Goal: Task Accomplishment & Management: Use online tool/utility

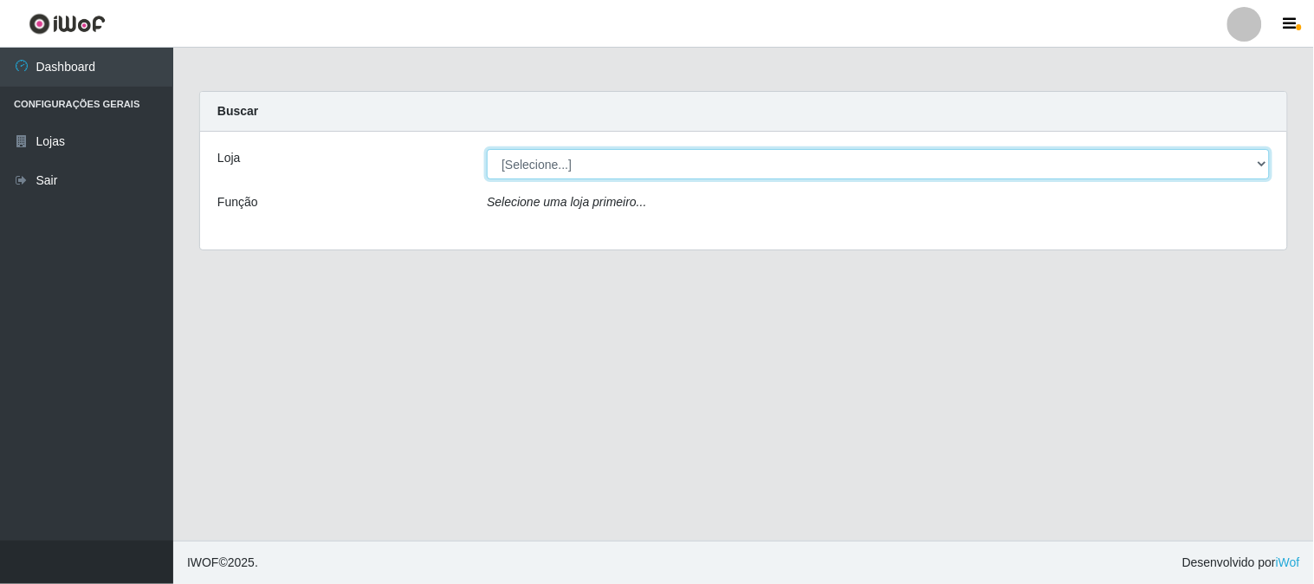
click at [555, 157] on select "[Selecione...] Rede Compras Supermercados - LOJA 1" at bounding box center [878, 164] width 783 height 30
select select "158"
click at [487, 149] on select "[Selecione...] Rede Compras Supermercados - LOJA 1" at bounding box center [878, 164] width 783 height 30
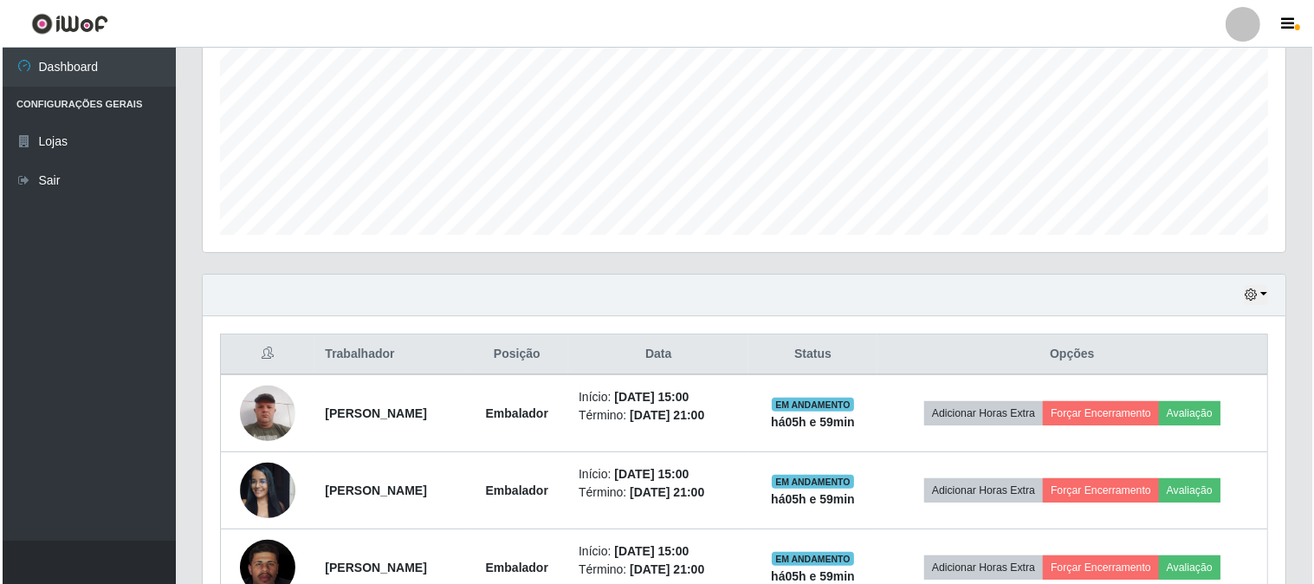
scroll to position [490, 0]
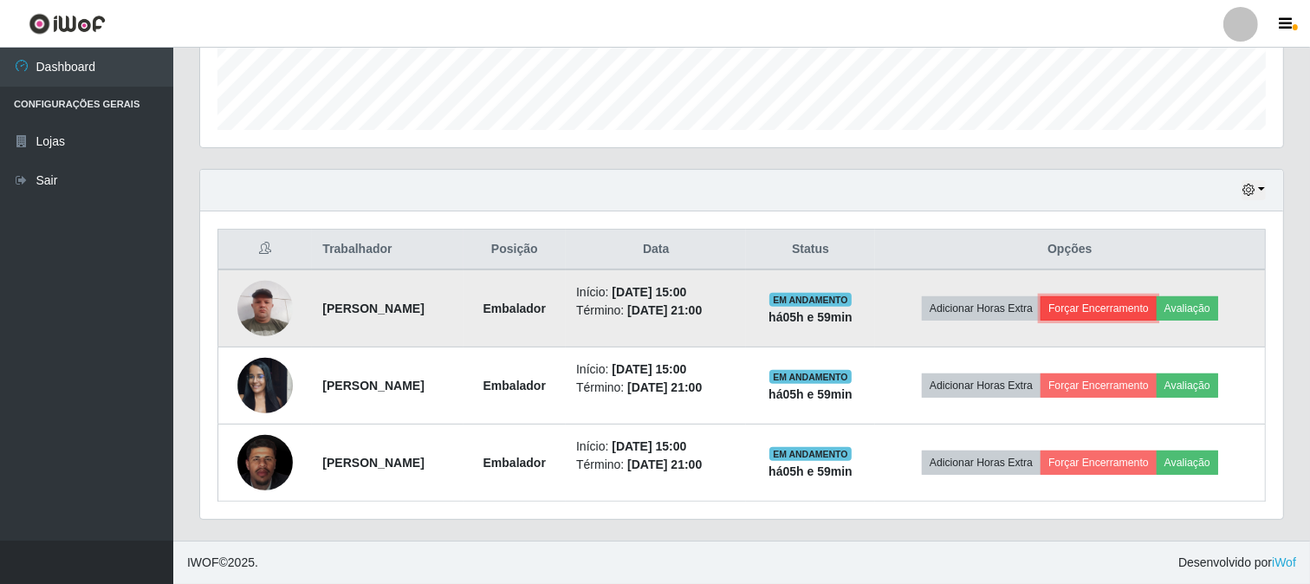
click at [1129, 309] on button "Forçar Encerramento" at bounding box center [1099, 308] width 116 height 24
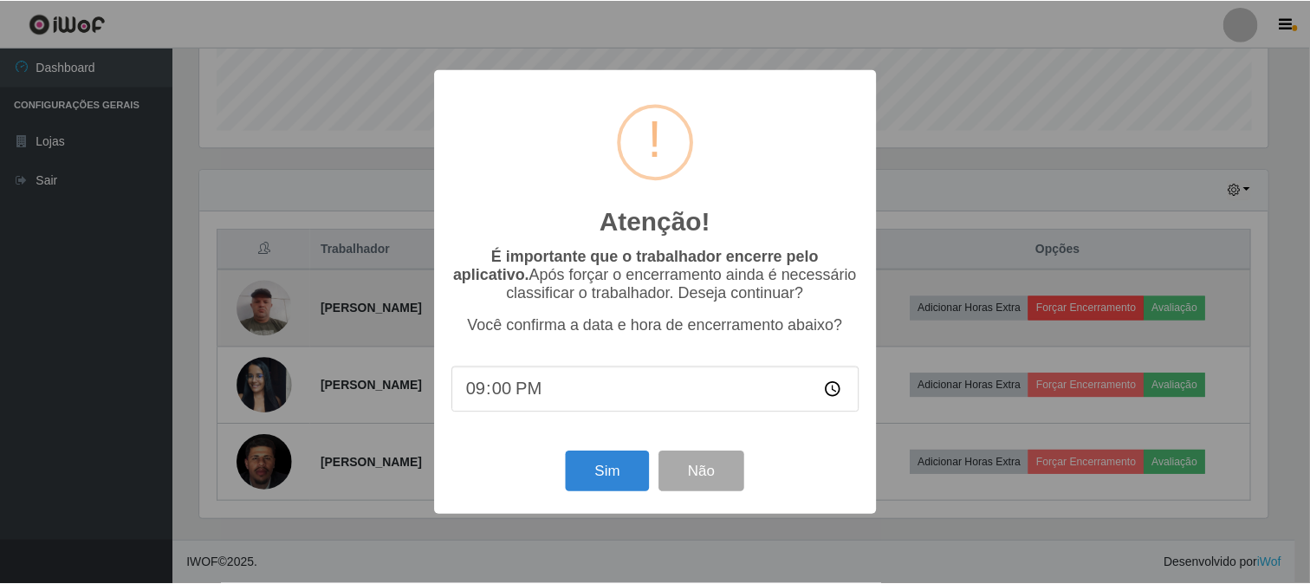
scroll to position [359, 1072]
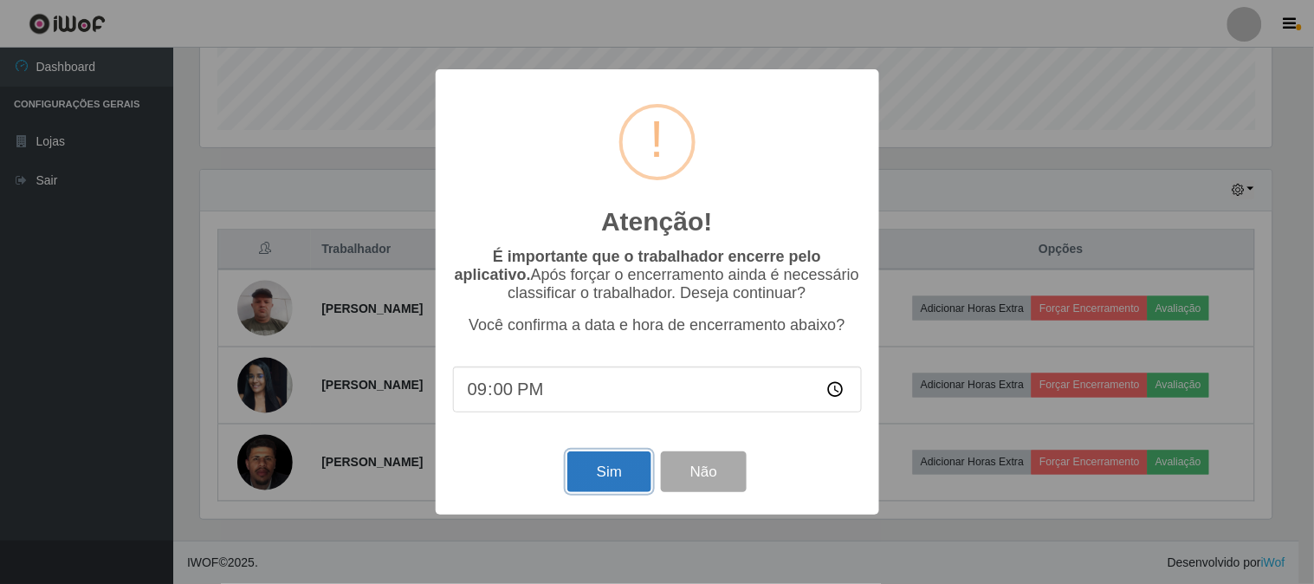
click at [629, 474] on button "Sim" at bounding box center [610, 471] width 84 height 41
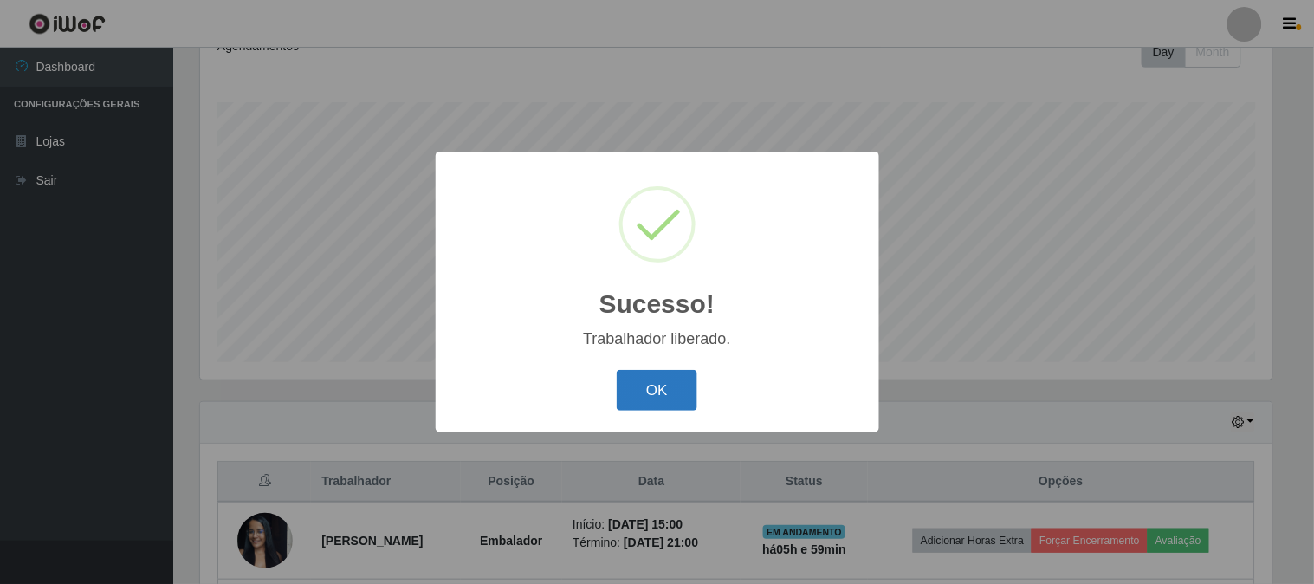
click at [665, 394] on button "OK" at bounding box center [657, 390] width 81 height 41
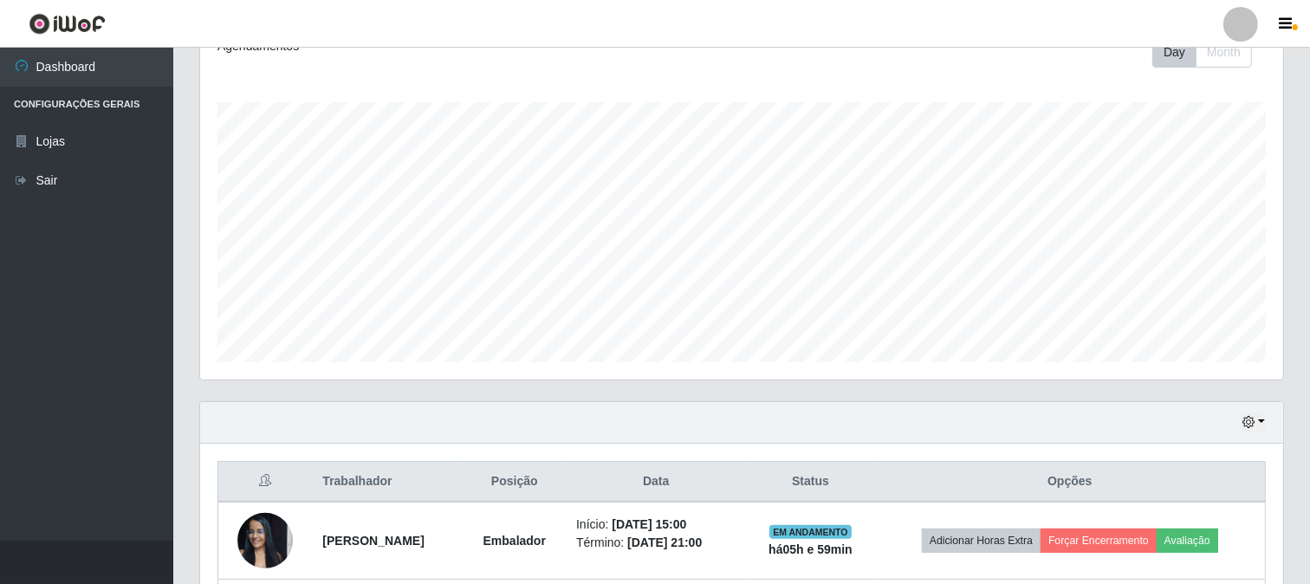
scroll to position [412, 0]
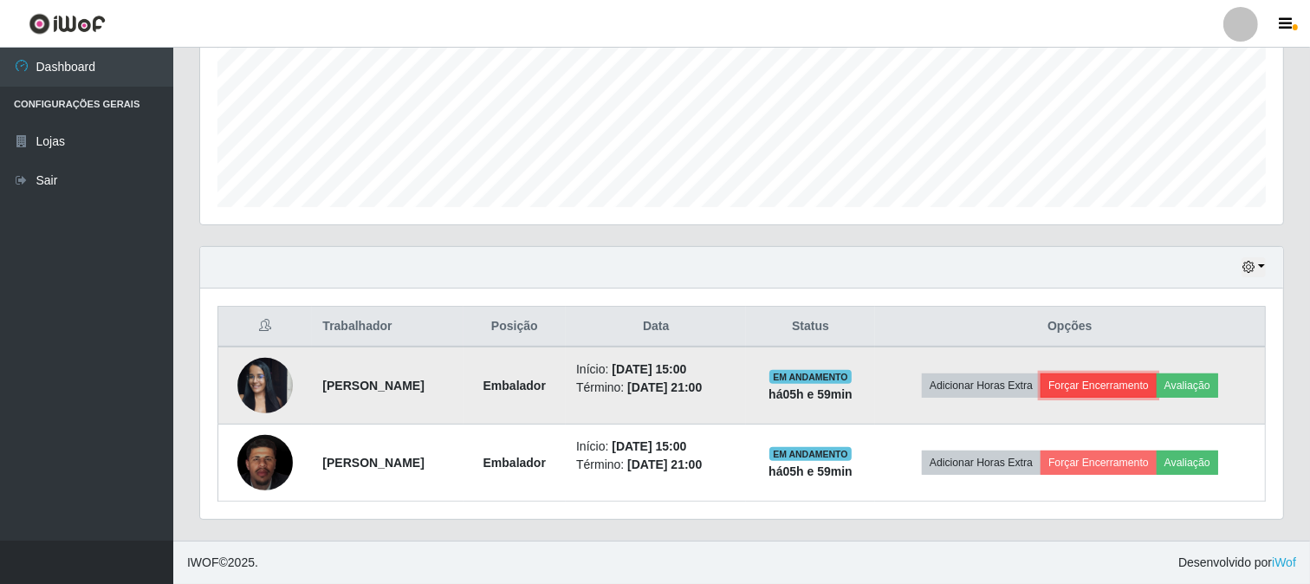
click at [1148, 388] on button "Forçar Encerramento" at bounding box center [1099, 385] width 116 height 24
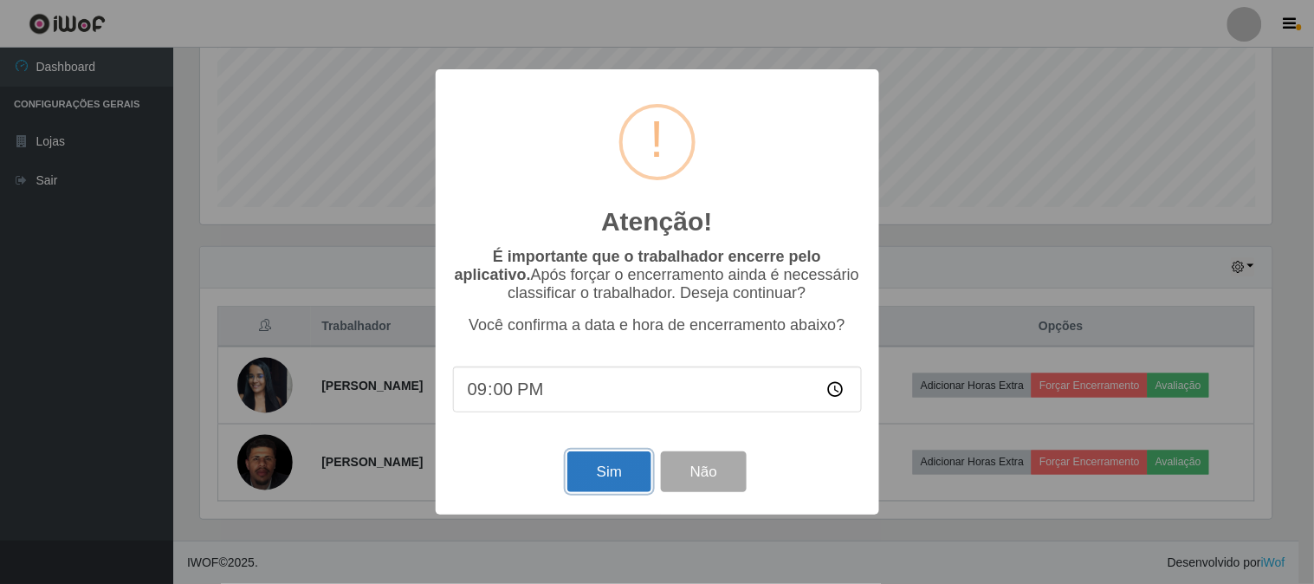
click at [596, 480] on button "Sim" at bounding box center [610, 471] width 84 height 41
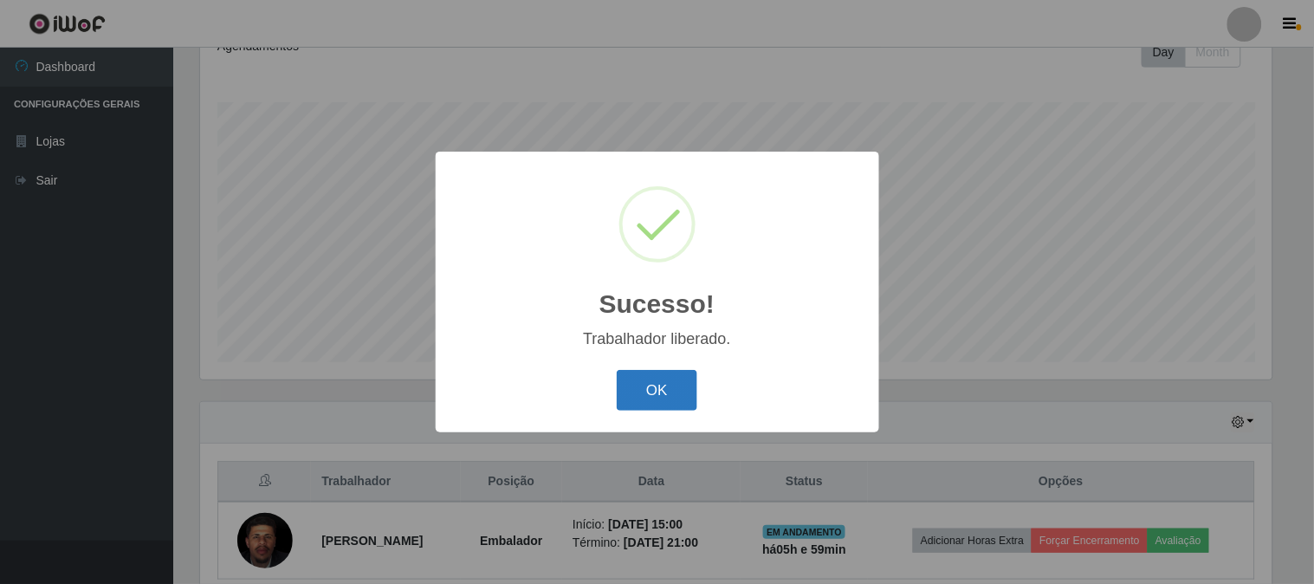
click at [659, 384] on button "OK" at bounding box center [657, 390] width 81 height 41
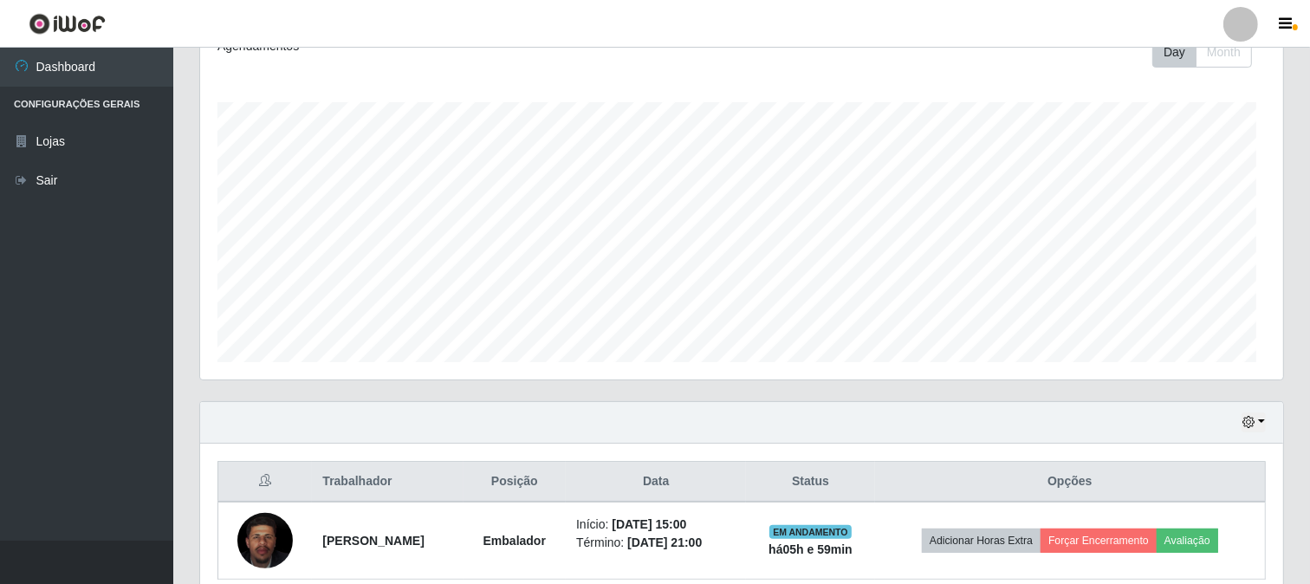
scroll to position [334, 0]
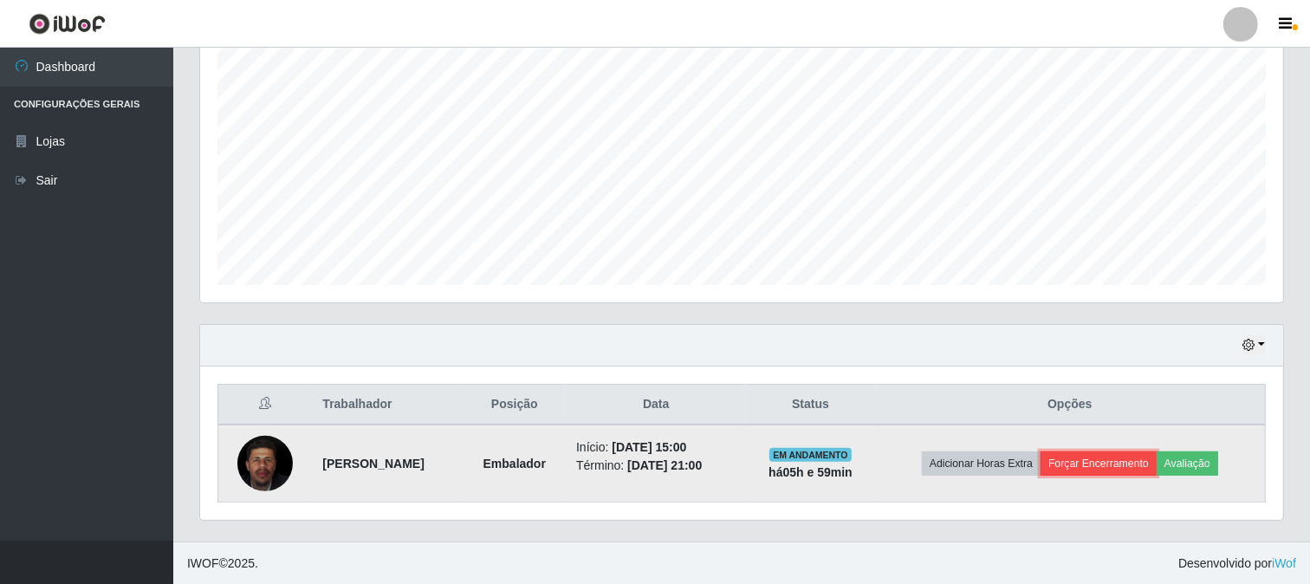
click at [1113, 462] on button "Forçar Encerramento" at bounding box center [1099, 463] width 116 height 24
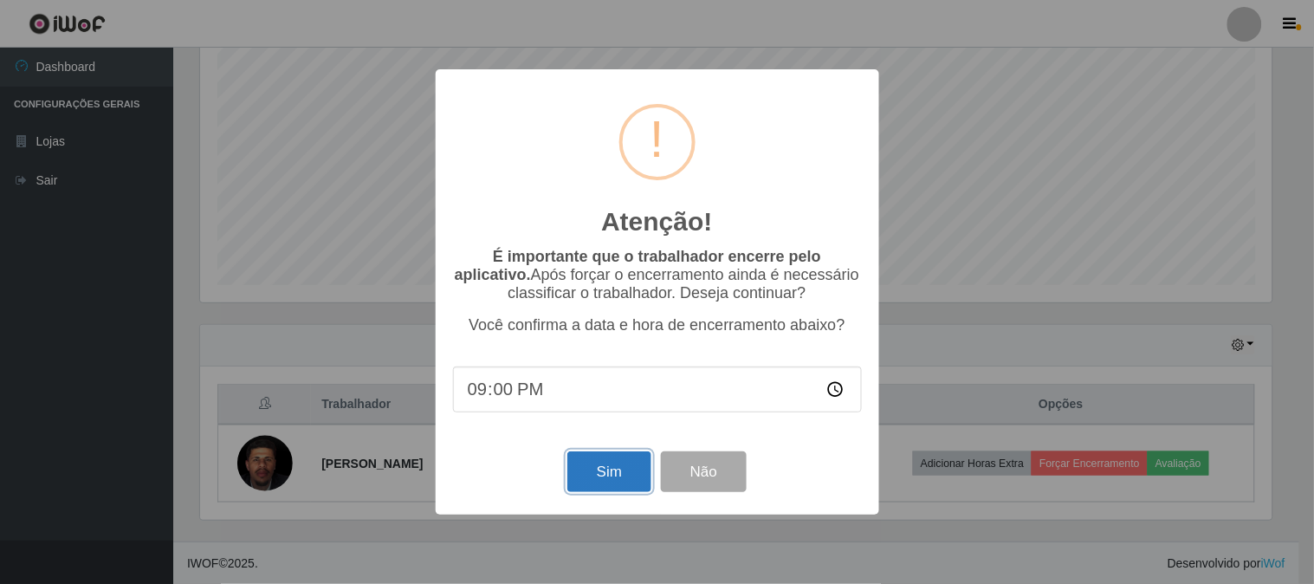
click at [613, 470] on button "Sim" at bounding box center [610, 471] width 84 height 41
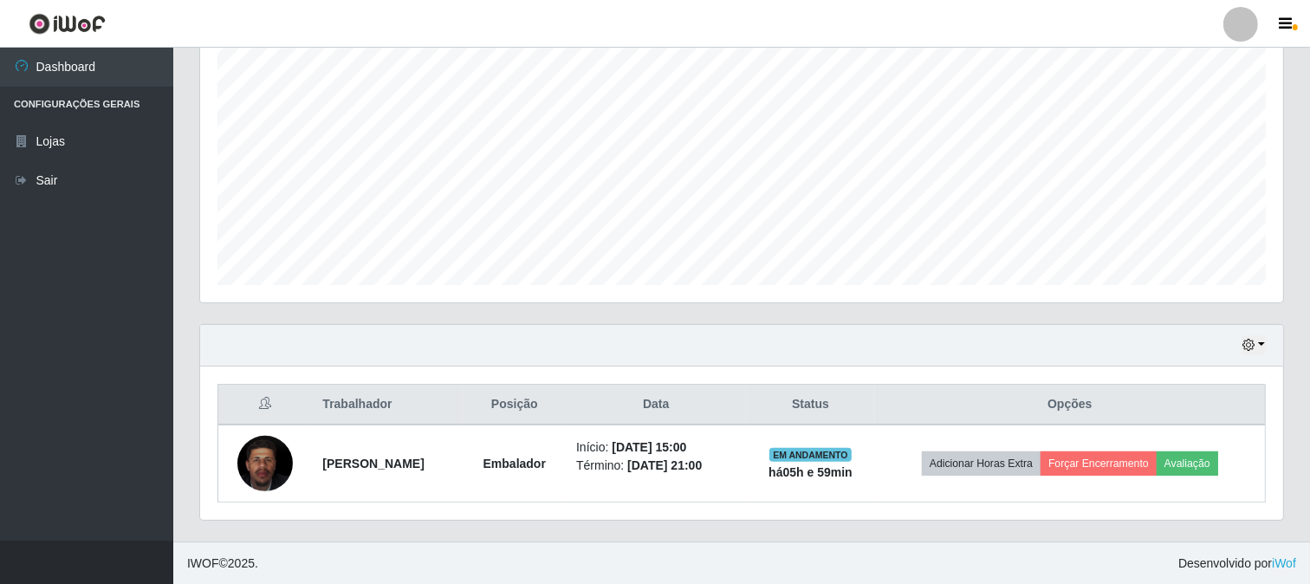
scroll to position [0, 0]
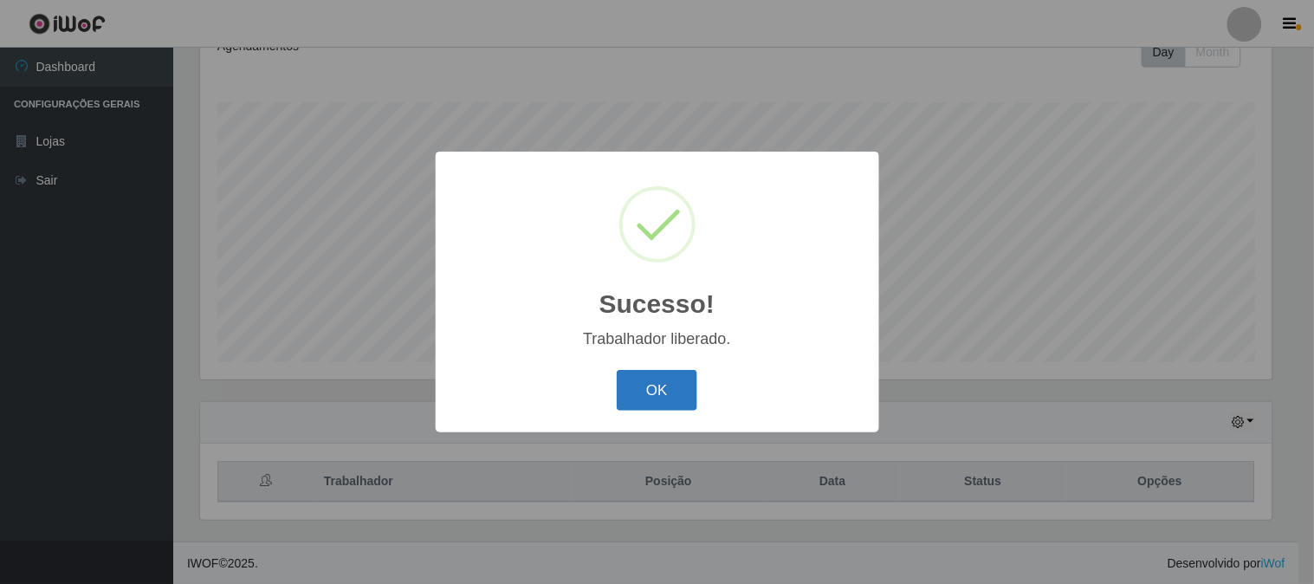
click at [687, 393] on button "OK" at bounding box center [657, 390] width 81 height 41
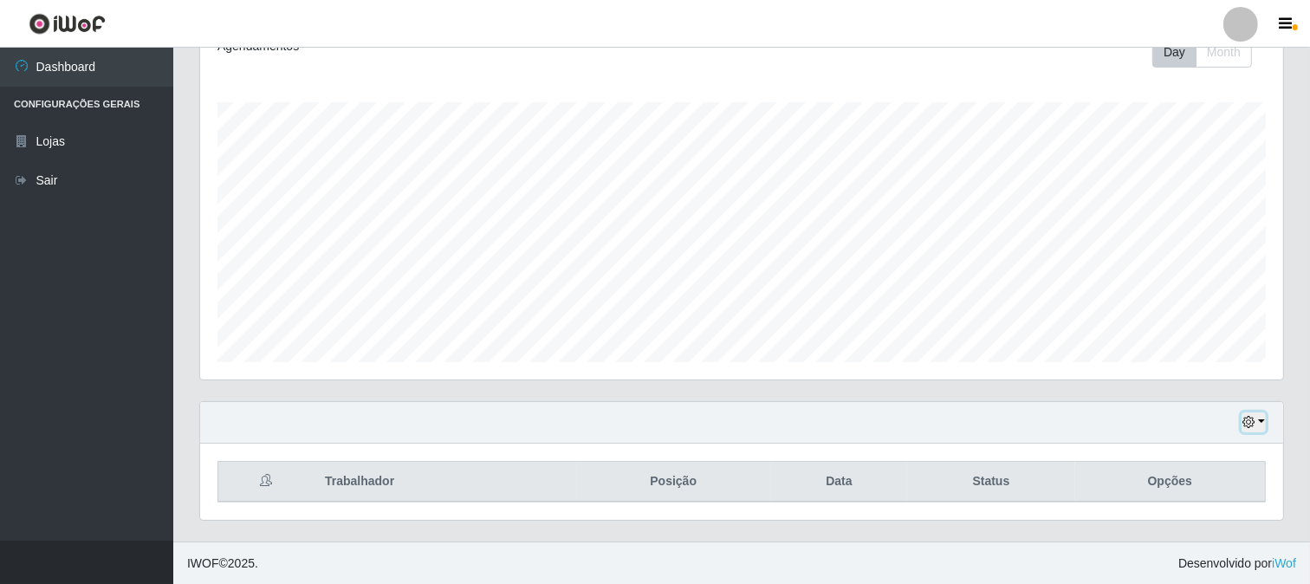
click at [1259, 425] on button "button" at bounding box center [1254, 422] width 24 height 20
click at [1003, 539] on div "Hoje 1 dia 3 dias 1 Semana Não encerrados Trabalhador Posição Data Status Opções" at bounding box center [741, 471] width 1111 height 140
